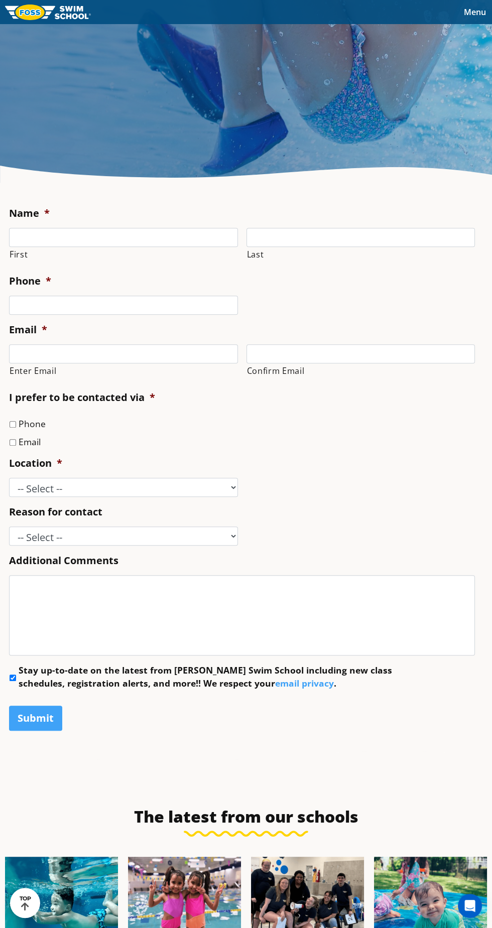
scroll to position [464, 0]
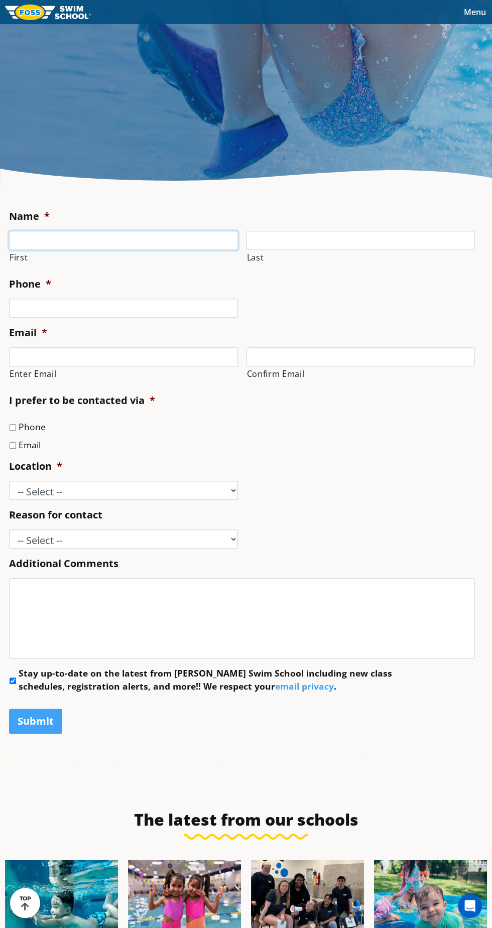
click at [43, 250] on input "First" at bounding box center [123, 240] width 229 height 19
type input "[PERSON_NAME]"
type input "Besser"
type input "6514947159"
type input "[EMAIL_ADDRESS][DOMAIN_NAME]"
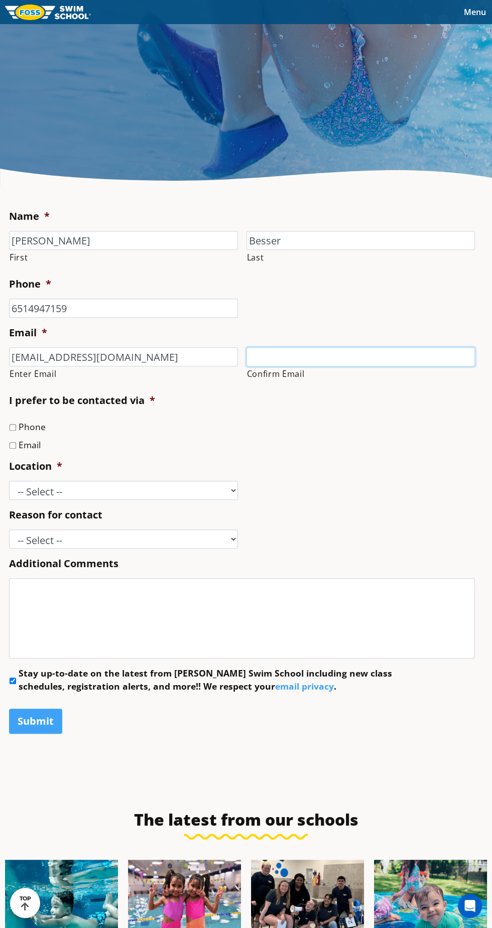
type input "[EMAIL_ADDRESS][DOMAIN_NAME]"
type input "[PHONE_NUMBER]"
click at [31, 451] on label "Email" at bounding box center [30, 444] width 22 height 13
click at [16, 449] on input "Email" at bounding box center [13, 445] width 7 height 7
checkbox input "true"
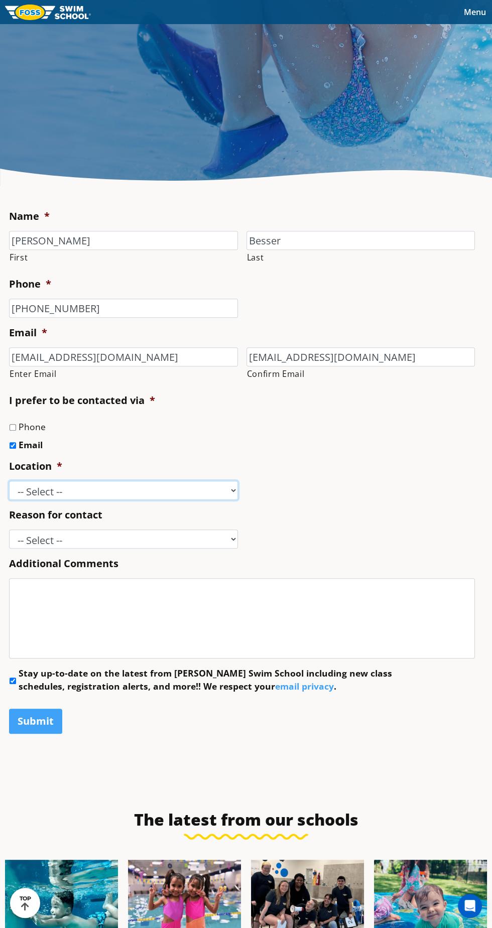
click at [158, 500] on select "-- Select -- [GEOGRAPHIC_DATA], [GEOGRAPHIC_DATA] [GEOGRAPHIC_DATA] [GEOGRAPHIC…" at bounding box center [123, 490] width 229 height 19
select select "VAD"
click at [159, 549] on select "-- Select -- Enrollment issue Program question What level is best for my child?…" at bounding box center [123, 538] width 229 height 19
select select "Enrollment issue"
click at [261, 658] on textarea "Additional Comments" at bounding box center [242, 618] width 466 height 80
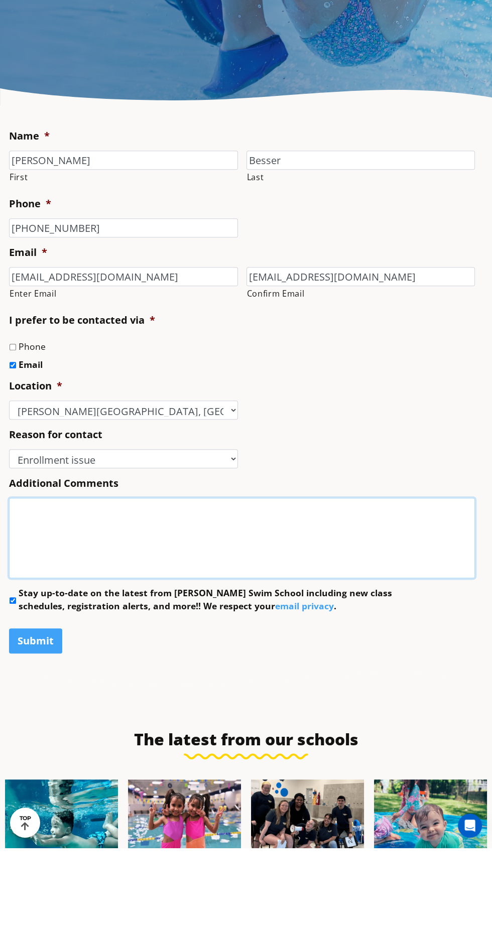
scroll to position [505, 0]
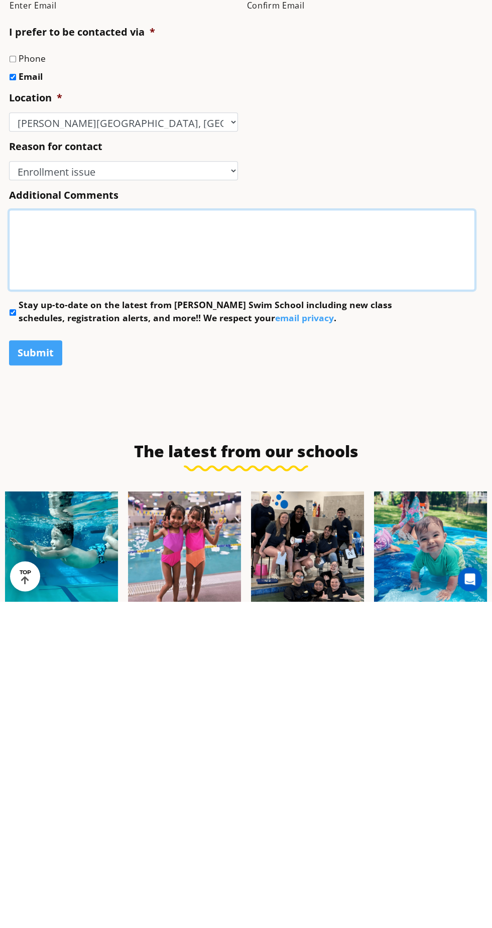
paste textarea "I was trying to sign our 3 kids up for the trial lesson at the [PERSON_NAME][GE…"
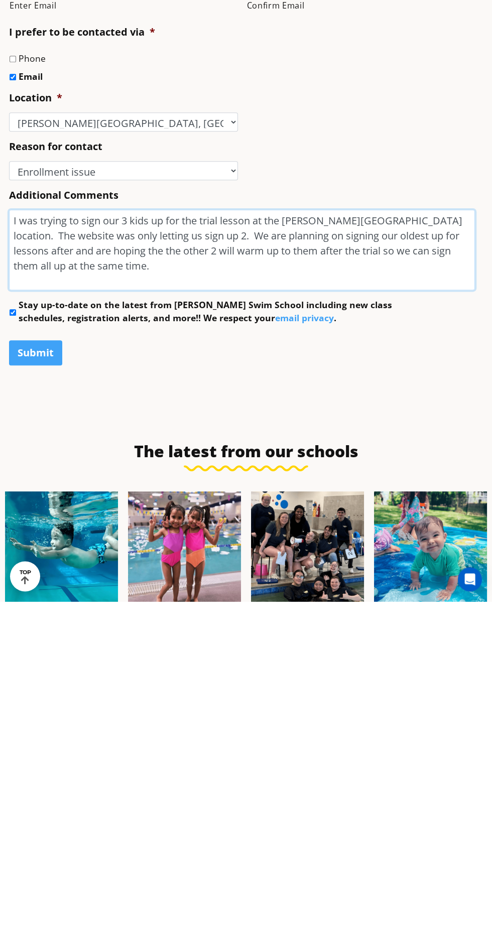
scroll to position [28, 0]
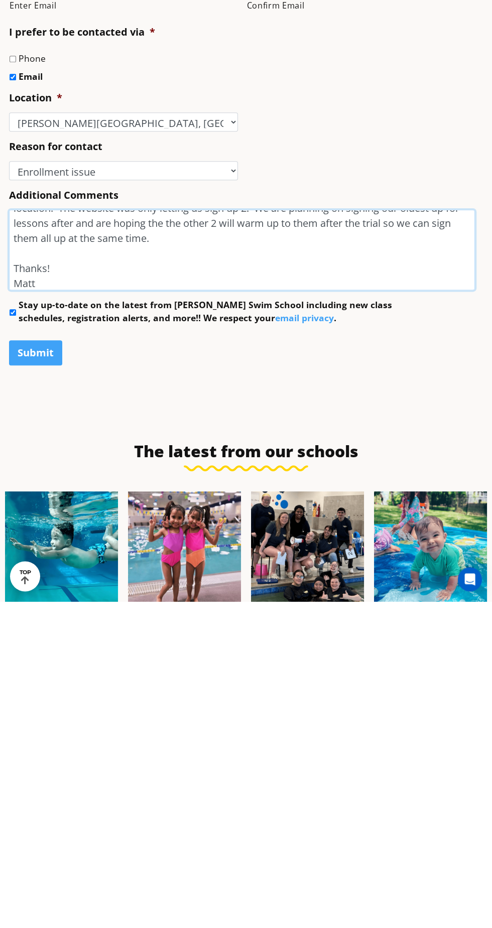
type textarea "I was trying to sign our 3 kids up for the trial lesson at the [PERSON_NAME][GE…"
click at [31, 692] on input "Submit" at bounding box center [35, 679] width 53 height 25
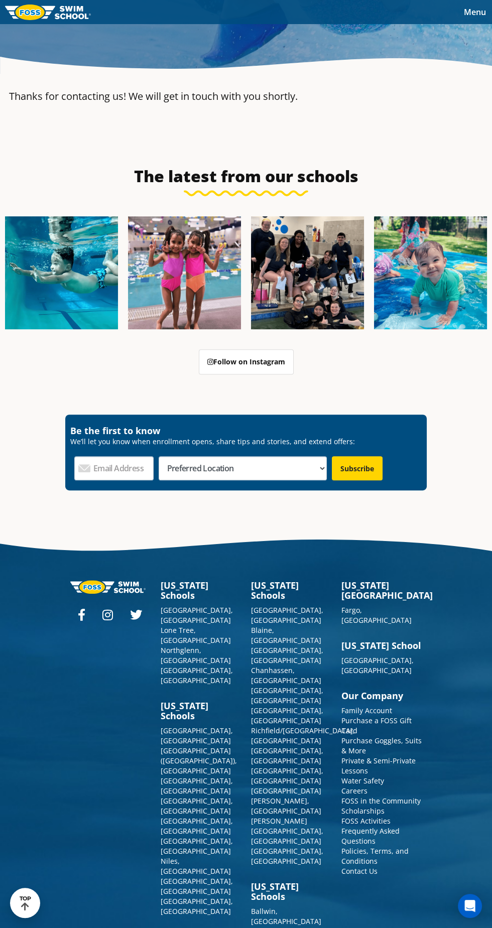
scroll to position [584, 0]
